Goal: Information Seeking & Learning: Check status

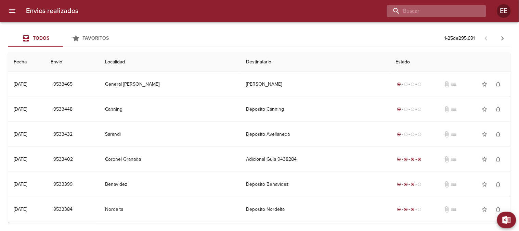
click at [454, 12] on input "buscar" at bounding box center [431, 11] width 88 height 12
paste input "[PERSON_NAME]"
type input "[PERSON_NAME]"
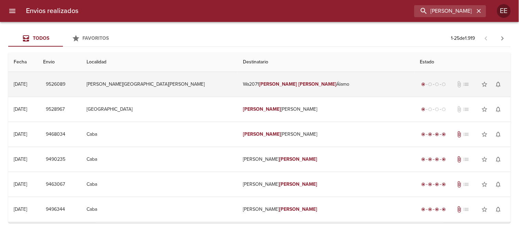
click at [259, 83] on em "[PERSON_NAME]" at bounding box center [278, 84] width 38 height 6
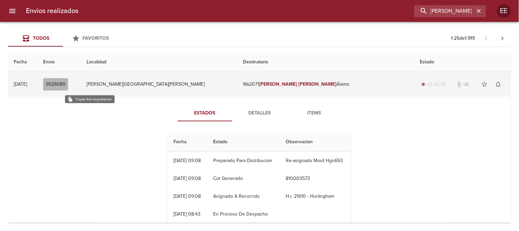
click at [65, 83] on span "9526089" at bounding box center [56, 84] width 20 height 9
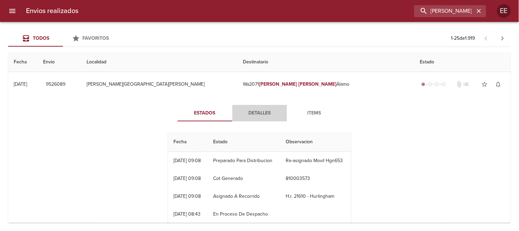
click at [255, 111] on span "Detalles" at bounding box center [260, 113] width 47 height 9
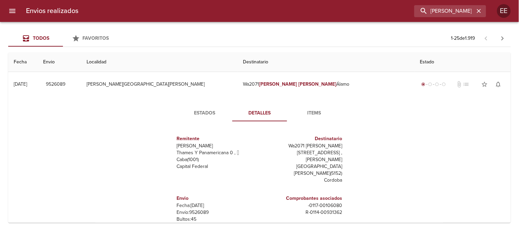
scroll to position [10, 0]
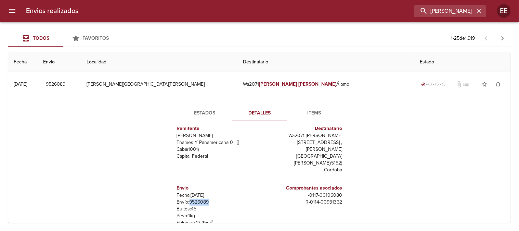
drag, startPoint x: 210, startPoint y: 189, endPoint x: 186, endPoint y: 190, distance: 23.7
click at [186, 199] on p "Envío: 9526089" at bounding box center [217, 202] width 80 height 7
copy p "9526089"
click at [480, 12] on icon "button" at bounding box center [479, 11] width 4 height 4
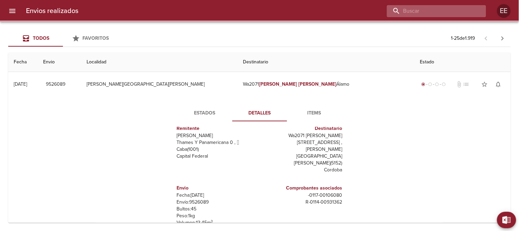
click at [456, 12] on input "buscar" at bounding box center [431, 11] width 88 height 12
paste input "[PERSON_NAME]"
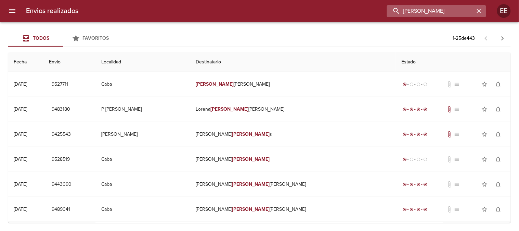
click at [426, 12] on input "[PERSON_NAME]" at bounding box center [431, 11] width 88 height 12
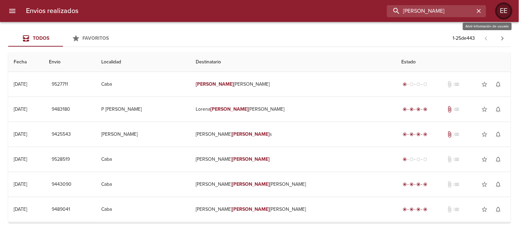
type input "[PERSON_NAME]"
